Goal: Task Accomplishment & Management: Use online tool/utility

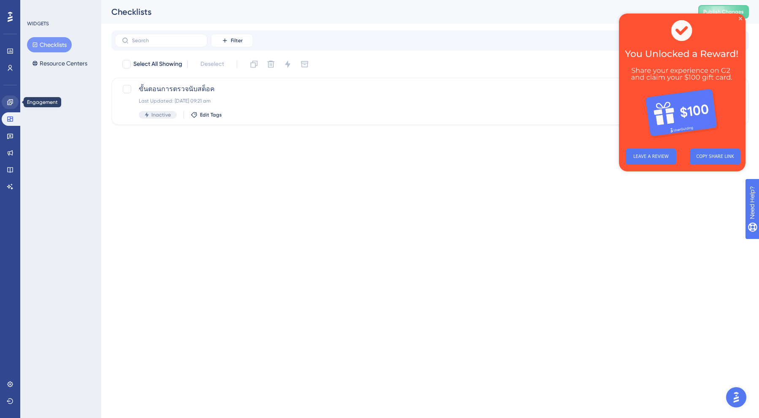
click at [10, 103] on icon at bounding box center [10, 102] width 7 height 7
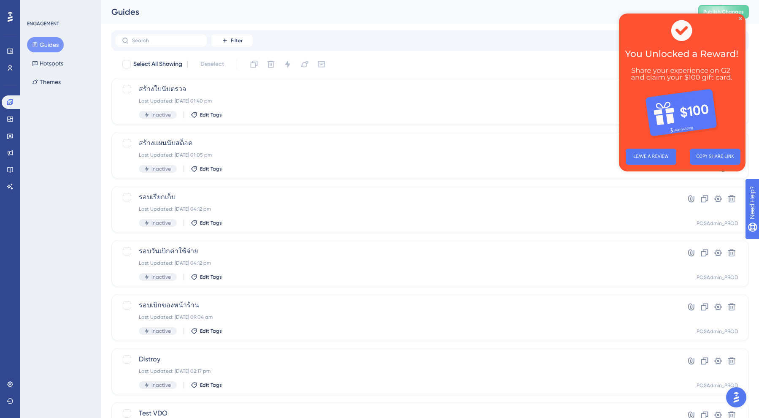
click at [11, 145] on div "Engagement Widgets Feedback Product Updates Knowledge Base AI Assistant" at bounding box center [10, 144] width 17 height 98
click at [11, 154] on icon at bounding box center [10, 152] width 7 height 7
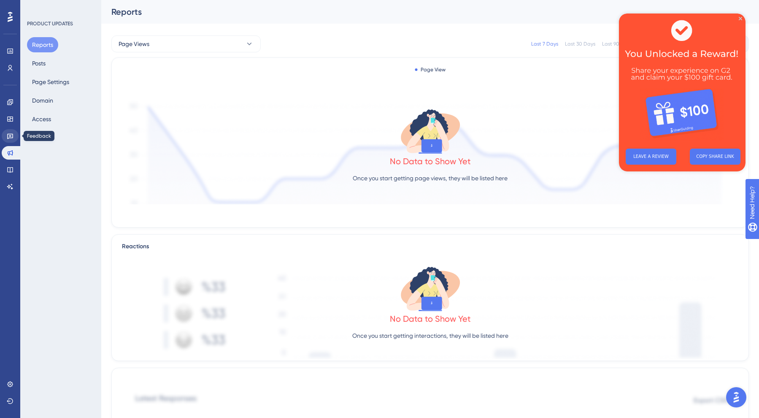
click at [12, 142] on link at bounding box center [10, 136] width 17 height 14
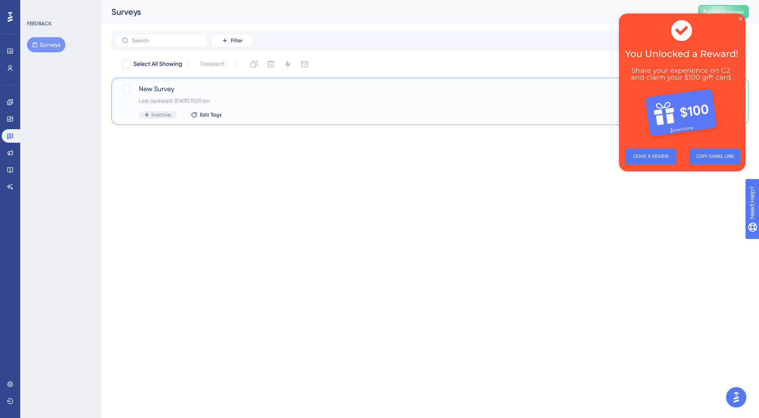
click at [173, 103] on div "Last Updated: [DATE] 11:03 am" at bounding box center [396, 101] width 515 height 7
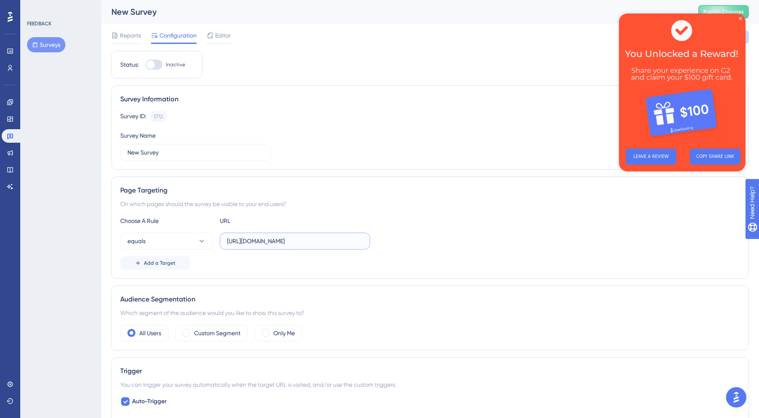
click at [289, 242] on input "[URL][DOMAIN_NAME]" at bounding box center [295, 240] width 136 height 9
type input "[URL][DOMAIN_NAME]"
click at [396, 271] on div "Page Targeting On which pages should the survey be visible to your end users? C…" at bounding box center [430, 227] width 638 height 102
click at [740, 19] on icon "Close Preview" at bounding box center [740, 18] width 3 height 3
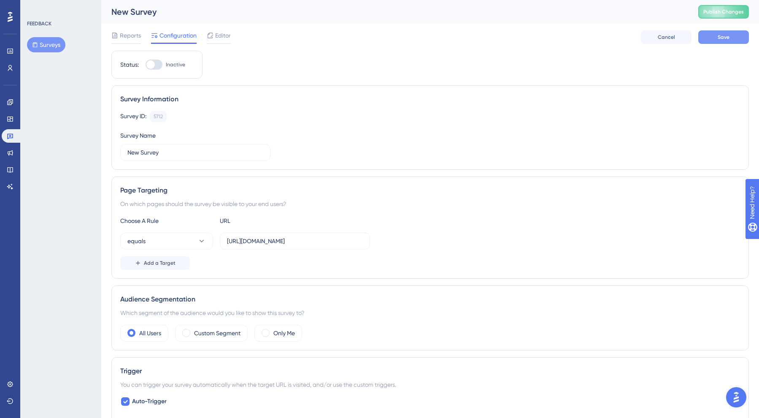
click at [719, 39] on span "Save" at bounding box center [724, 37] width 12 height 7
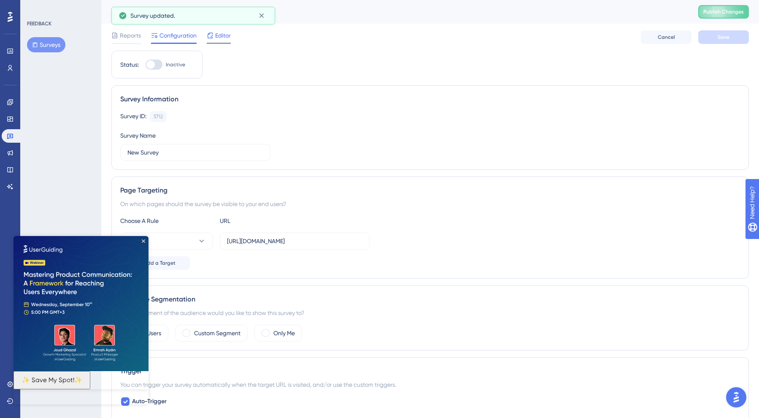
click at [221, 39] on span "Editor" at bounding box center [223, 35] width 16 height 10
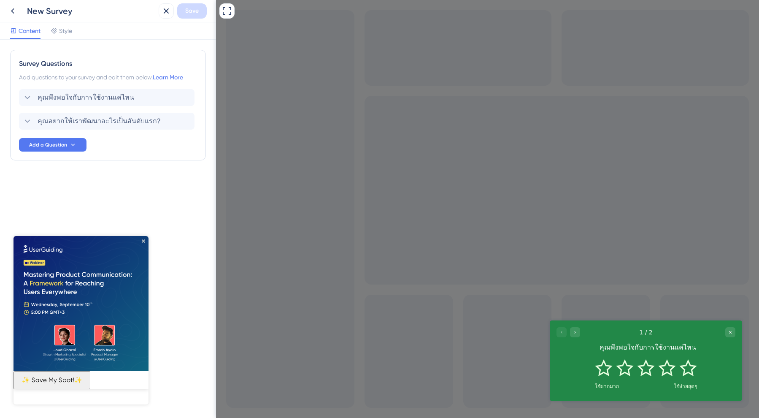
click at [144, 238] on img at bounding box center [81, 303] width 135 height 135
click at [575, 332] on icon "Go to Question 2" at bounding box center [575, 332] width 5 height 5
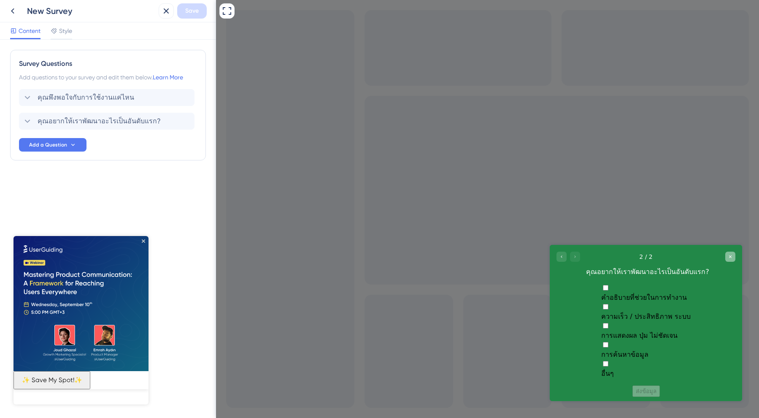
click at [729, 259] on icon "Close survey" at bounding box center [730, 256] width 5 height 5
click at [145, 238] on img at bounding box center [81, 303] width 135 height 135
click at [166, 9] on icon at bounding box center [166, 11] width 10 height 10
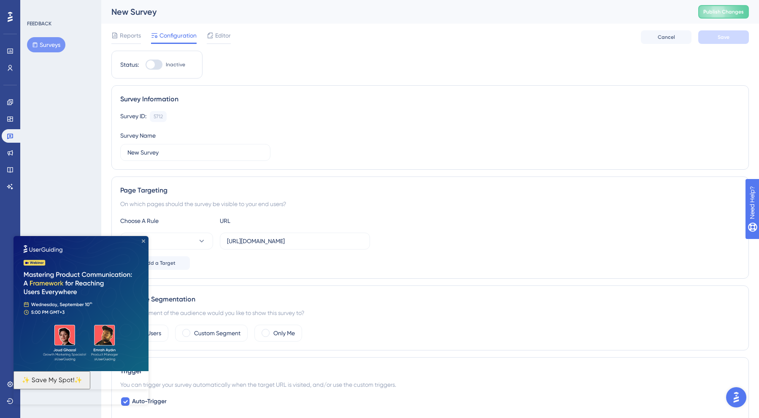
click at [143, 241] on icon "Close Preview" at bounding box center [143, 240] width 3 height 3
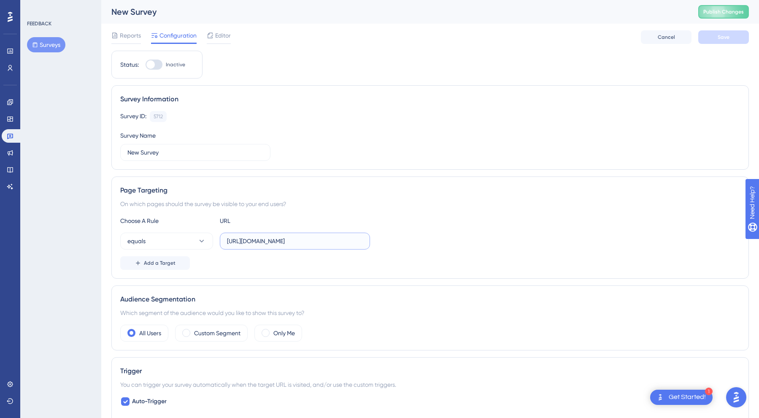
click at [325, 242] on input "[URL][DOMAIN_NAME]" at bounding box center [295, 240] width 136 height 9
drag, startPoint x: 324, startPoint y: 242, endPoint x: 543, endPoint y: 232, distance: 219.7
click at [543, 232] on div "Choose A Rule URL equals [URL][DOMAIN_NAME] Add a Target" at bounding box center [430, 243] width 620 height 54
click at [336, 241] on input "[URL][DOMAIN_NAME]" at bounding box center [295, 240] width 136 height 9
drag, startPoint x: 306, startPoint y: 242, endPoint x: 374, endPoint y: 242, distance: 68.8
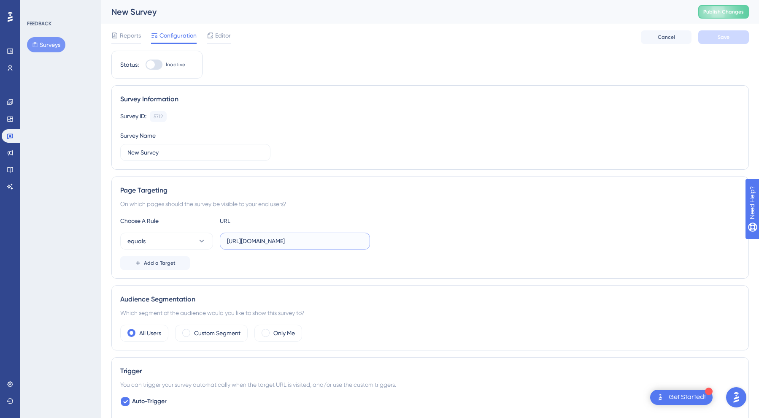
click at [374, 242] on div "equals [URL][DOMAIN_NAME]" at bounding box center [430, 241] width 620 height 17
type input "[URL][DOMAIN_NAME]"
click at [474, 224] on div "Choose A Rule URL" at bounding box center [430, 221] width 620 height 10
click at [713, 37] on button "Save" at bounding box center [724, 37] width 51 height 14
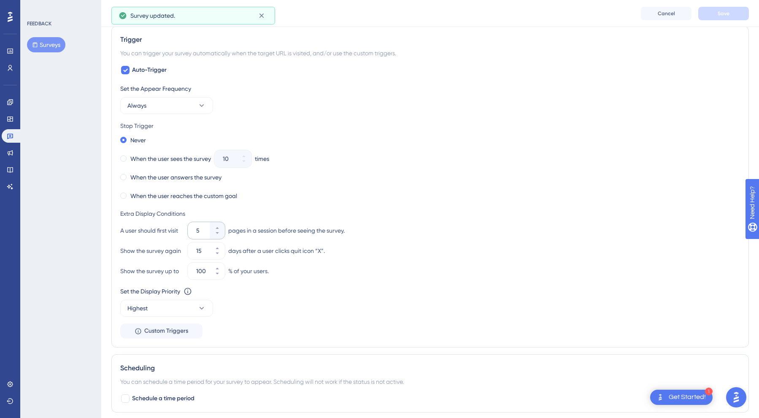
scroll to position [347, 0]
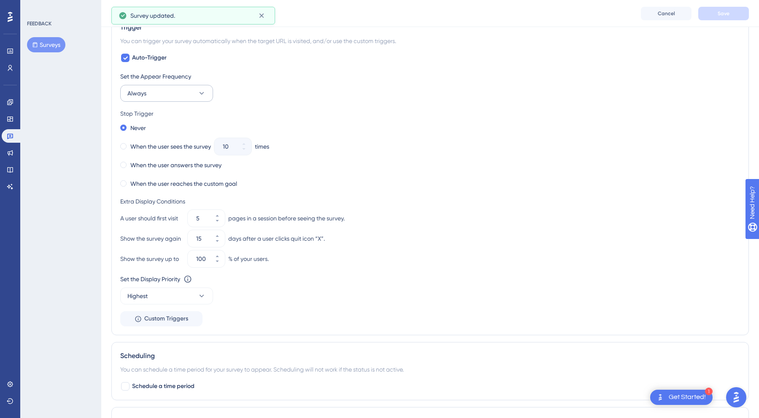
click at [153, 100] on button "Always" at bounding box center [166, 93] width 93 height 17
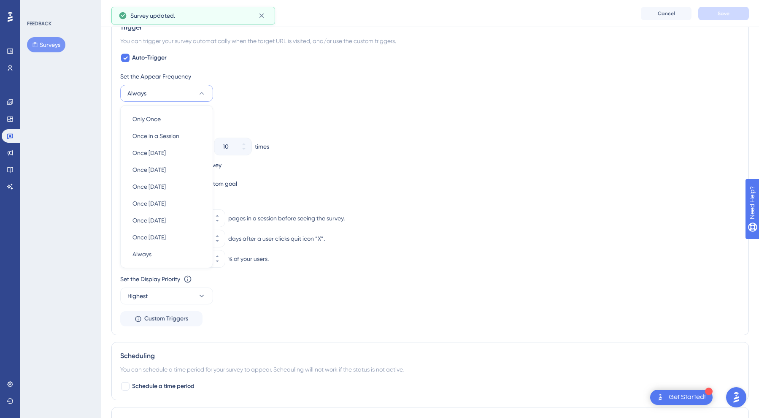
scroll to position [325, 0]
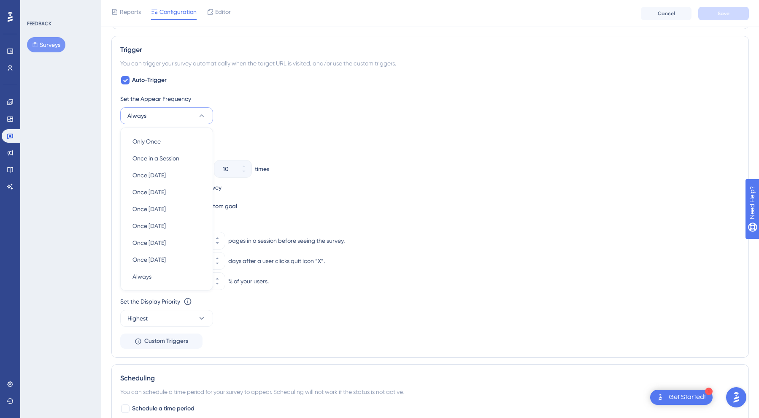
click at [256, 106] on div "Set the Appear Frequency Always Only Once Only Once Once in a Session Once in a…" at bounding box center [430, 109] width 620 height 30
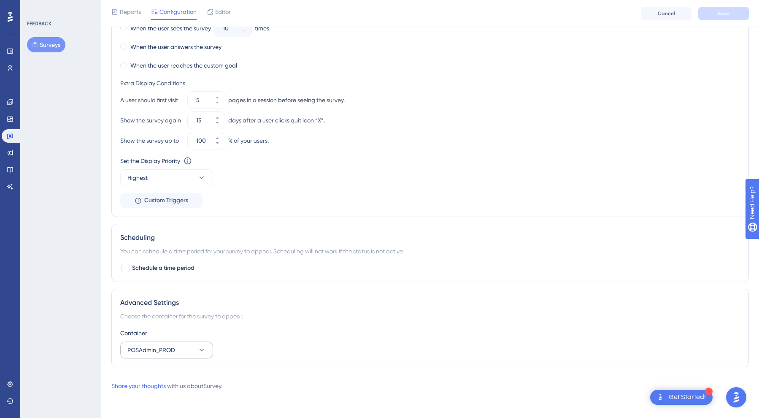
scroll to position [465, 0]
click at [186, 346] on button "POSAdmin_PROD" at bounding box center [166, 349] width 93 height 17
click at [174, 374] on span "POSAdmin_UAT" at bounding box center [154, 376] width 42 height 10
click at [302, 309] on div "Advanced Settings Choose the container for the survey to appear. Container POSA…" at bounding box center [430, 328] width 638 height 79
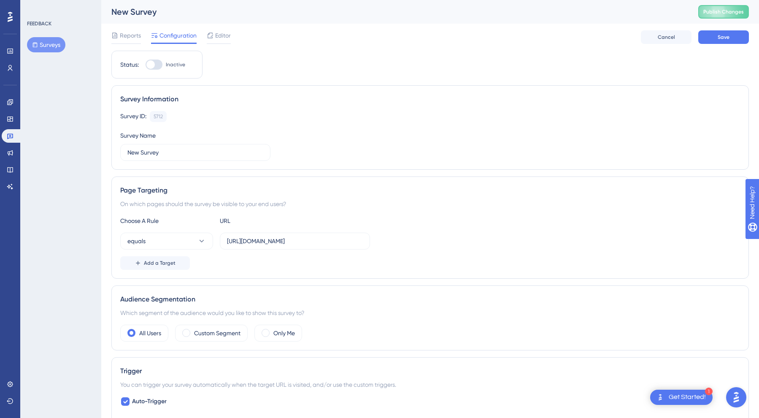
scroll to position [0, 0]
click at [718, 39] on span "Save" at bounding box center [724, 37] width 12 height 7
click at [214, 37] on div "Editor" at bounding box center [219, 35] width 24 height 10
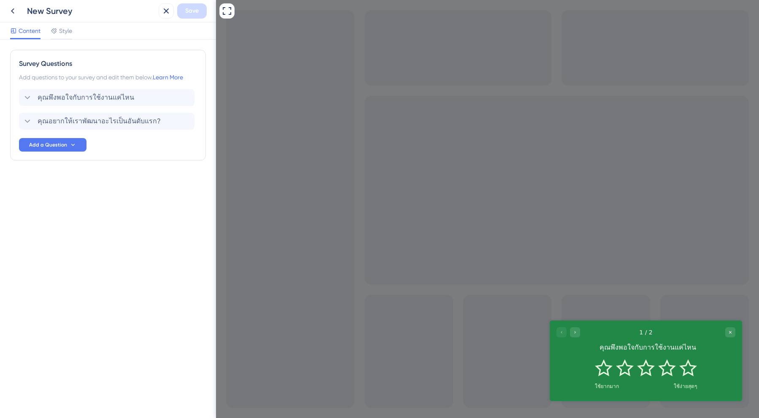
click at [73, 32] on div "Content Style" at bounding box center [108, 30] width 216 height 17
click at [67, 30] on span "Style" at bounding box center [65, 31] width 13 height 10
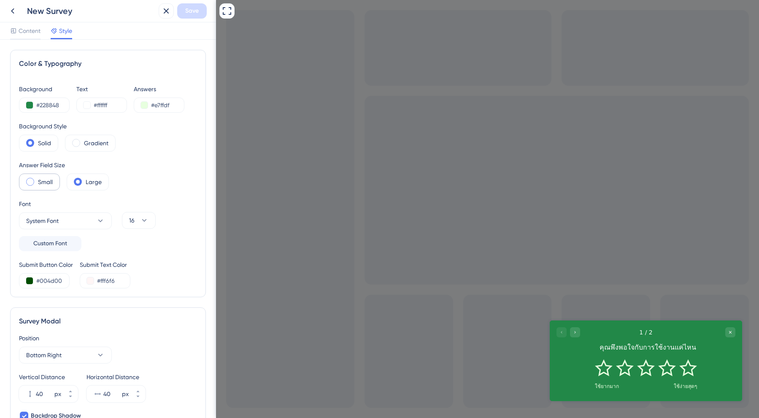
click at [48, 184] on label "Small" at bounding box center [45, 182] width 15 height 10
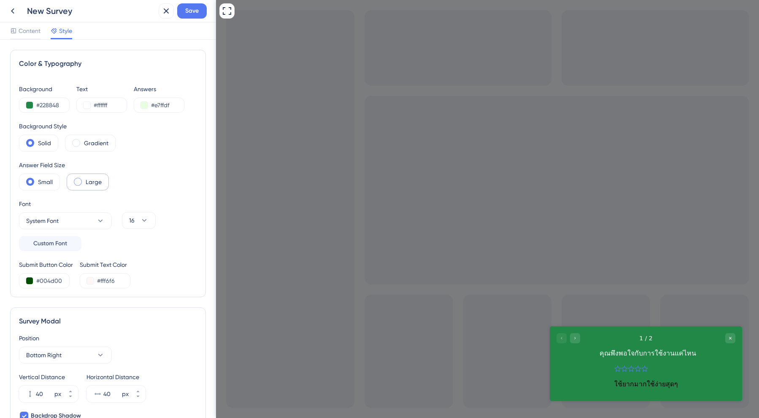
click at [87, 183] on label "Large" at bounding box center [94, 182] width 16 height 10
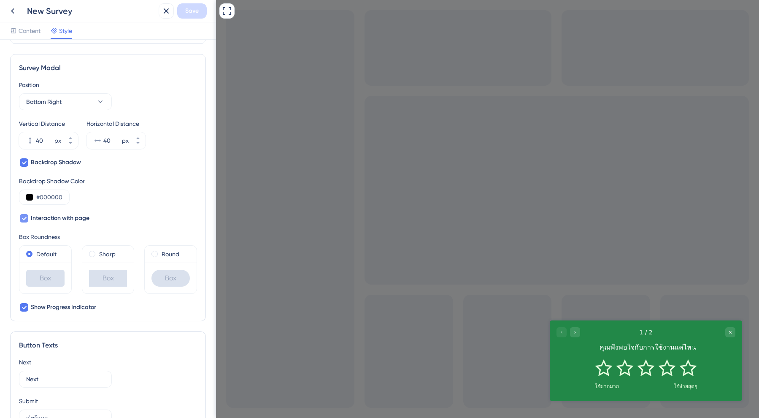
scroll to position [247, 0]
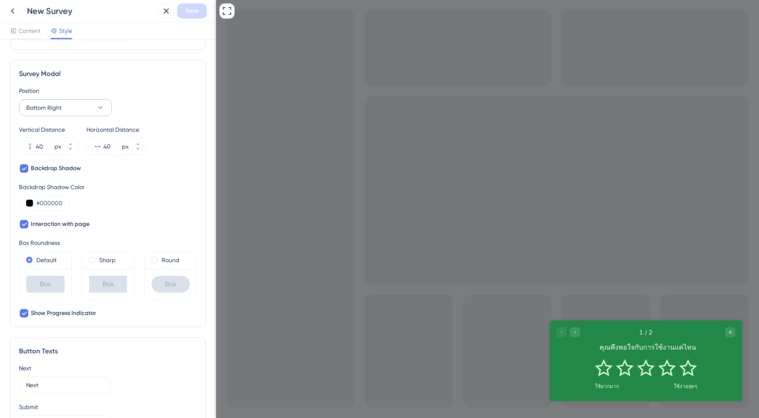
click at [70, 107] on button "Bottom Right" at bounding box center [65, 107] width 93 height 17
click at [57, 138] on div "Center Center" at bounding box center [65, 133] width 68 height 17
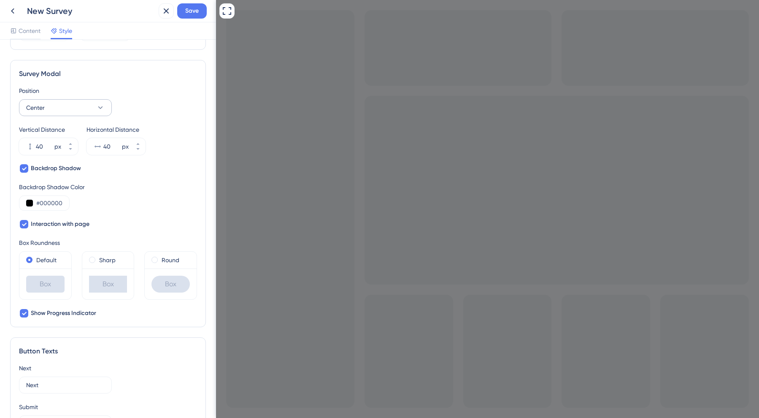
click at [62, 107] on button "Center" at bounding box center [65, 107] width 93 height 17
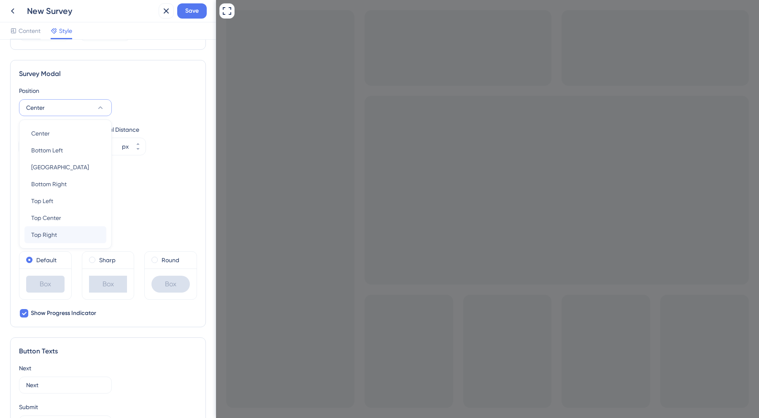
click at [52, 231] on span "Top Right" at bounding box center [44, 235] width 26 height 10
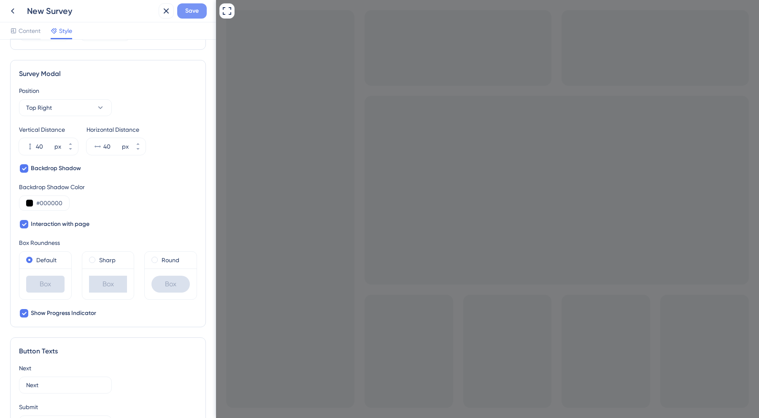
click at [188, 14] on span "Save" at bounding box center [192, 11] width 14 height 10
click at [249, 35] on div at bounding box center [487, 209] width 543 height 418
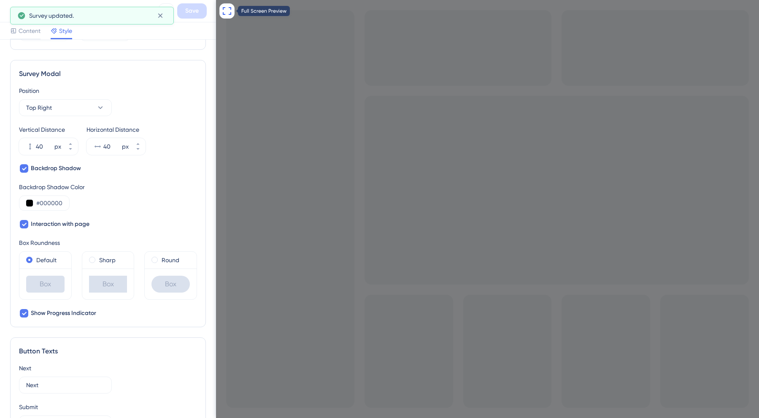
click at [229, 8] on icon at bounding box center [227, 11] width 8 height 8
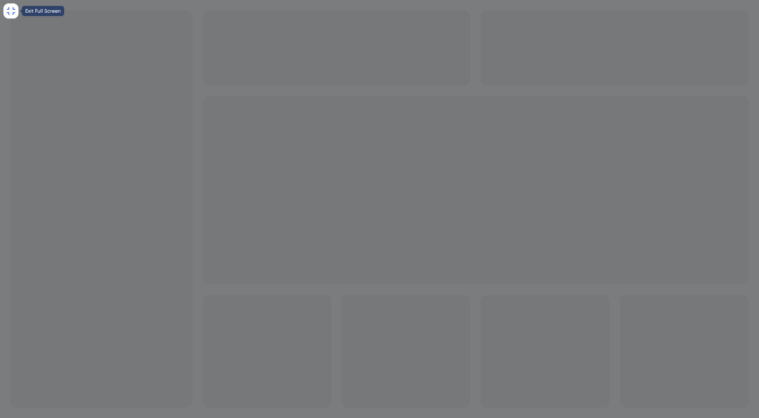
click at [11, 11] on icon at bounding box center [11, 11] width 10 height 10
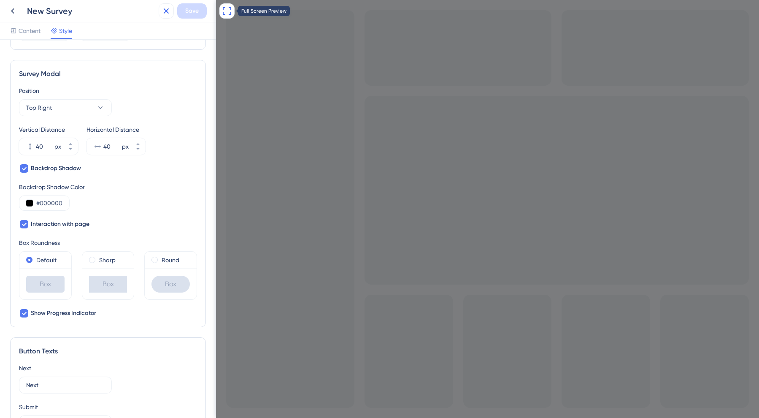
click at [171, 12] on icon at bounding box center [166, 11] width 10 height 10
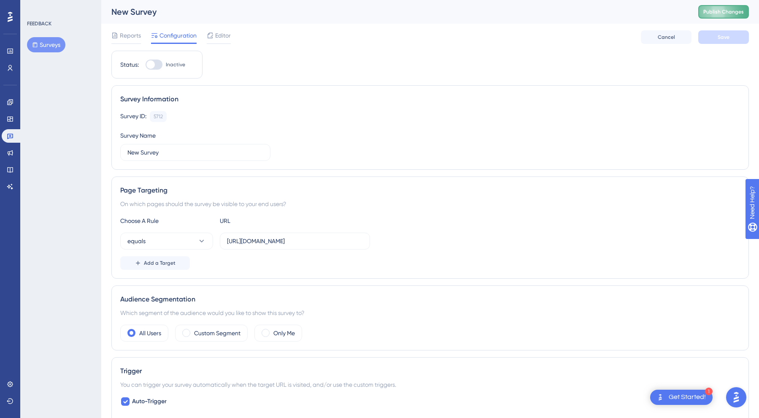
click at [728, 5] on button "Publish Changes" at bounding box center [724, 12] width 51 height 14
click at [156, 63] on div at bounding box center [154, 65] width 17 height 10
click at [146, 65] on input "Inactive" at bounding box center [145, 65] width 0 height 0
checkbox input "true"
click at [715, 30] on div "Reports Configuration Editor Cancel Save" at bounding box center [430, 37] width 638 height 27
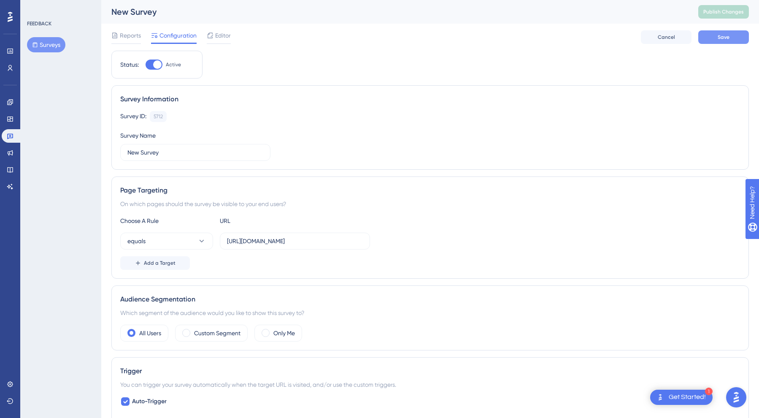
click at [713, 37] on button "Save" at bounding box center [724, 37] width 51 height 14
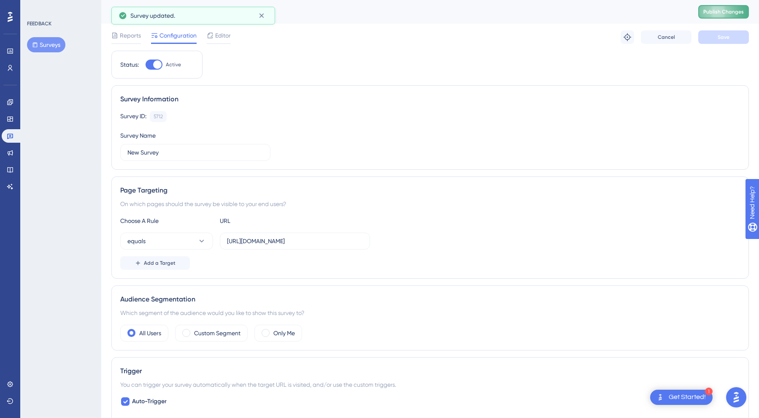
click at [716, 6] on button "Publish Changes" at bounding box center [724, 12] width 51 height 14
click at [126, 35] on span "Reports" at bounding box center [130, 35] width 21 height 10
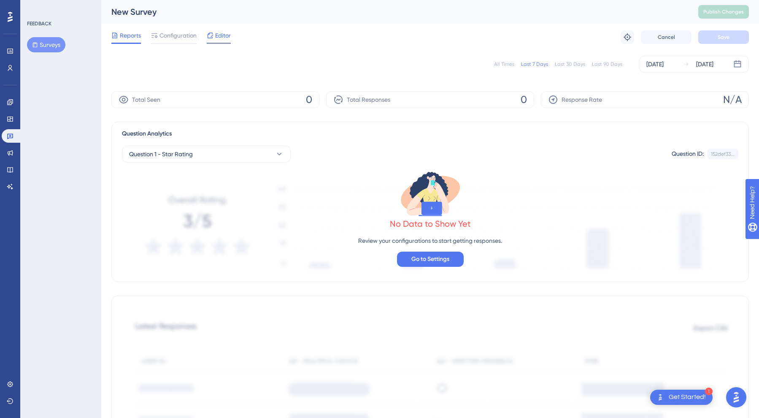
click at [214, 35] on div "Editor" at bounding box center [219, 35] width 24 height 10
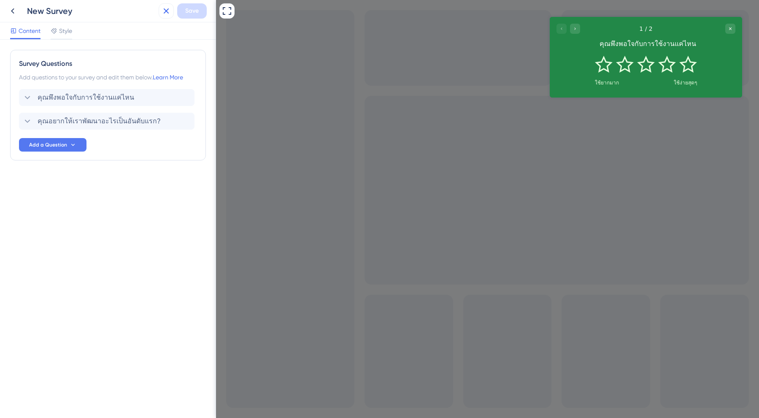
click at [165, 7] on icon at bounding box center [166, 11] width 10 height 10
